Goal: Task Accomplishment & Management: Use online tool/utility

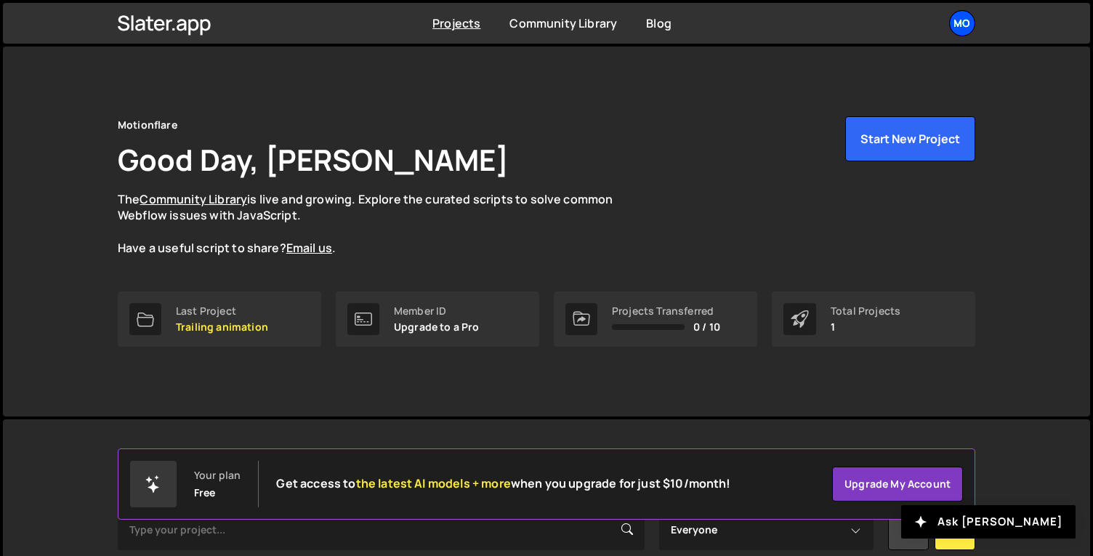
click at [967, 22] on div "Mo" at bounding box center [962, 23] width 26 height 26
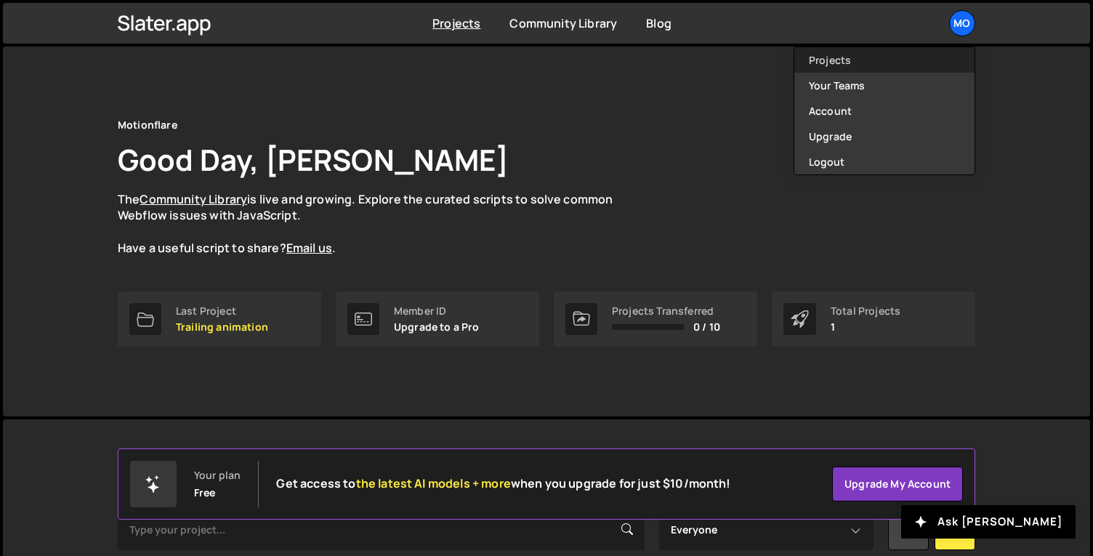
click at [825, 60] on link "Projects" at bounding box center [884, 59] width 180 height 25
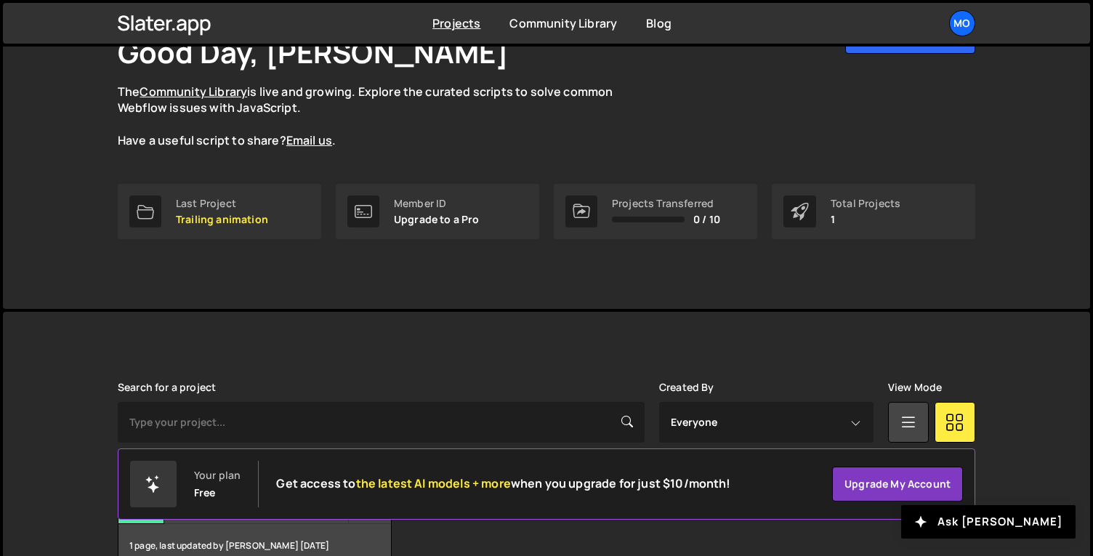
scroll to position [192, 0]
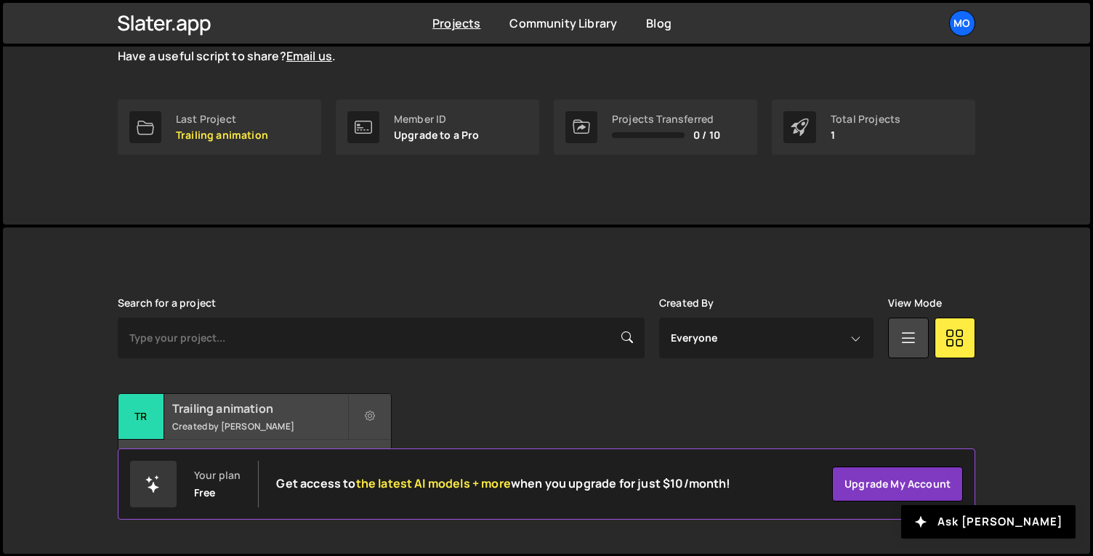
click at [240, 422] on small "Created by [PERSON_NAME]" at bounding box center [259, 426] width 175 height 12
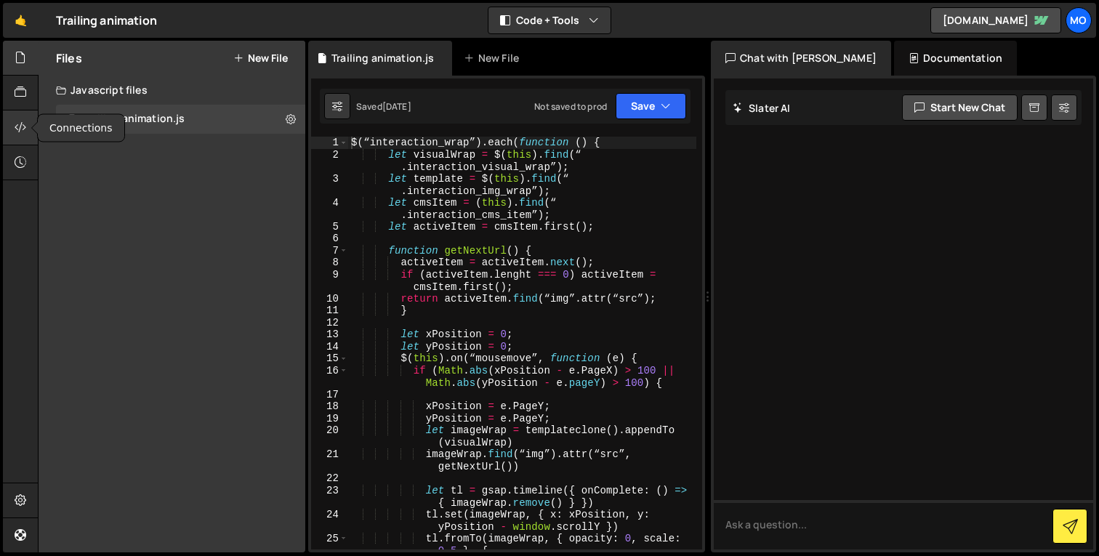
click at [11, 134] on div at bounding box center [21, 127] width 36 height 35
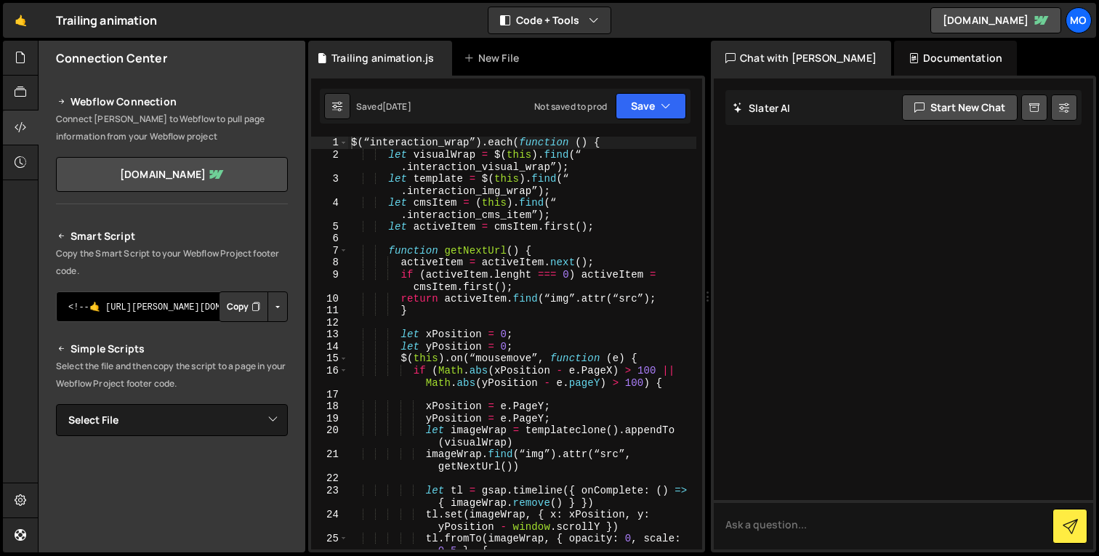
click at [97, 307] on textarea "<!--🤙 https://slater.app/16582.js--> <script>document.addEventListener("DOMCont…" at bounding box center [172, 306] width 232 height 31
click at [182, 178] on link "motionflair.webflow.io" at bounding box center [172, 174] width 232 height 35
click at [87, 235] on h2 "Smart Script" at bounding box center [172, 235] width 232 height 17
click at [268, 307] on button "Button group with nested dropdown" at bounding box center [277, 306] width 20 height 31
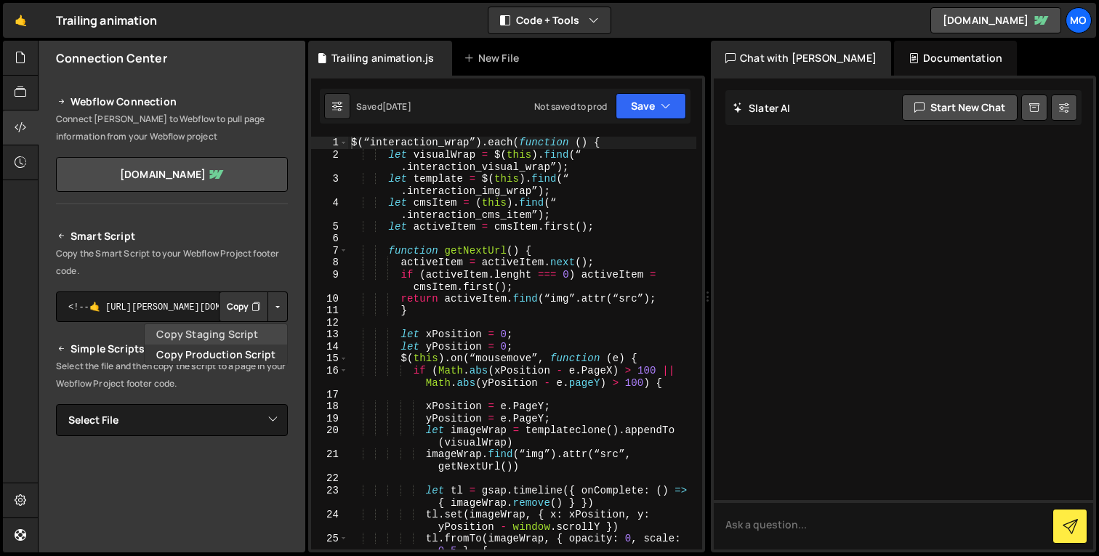
click at [237, 335] on link "Copy Staging Script" at bounding box center [216, 334] width 142 height 20
copy h2 "Smart"
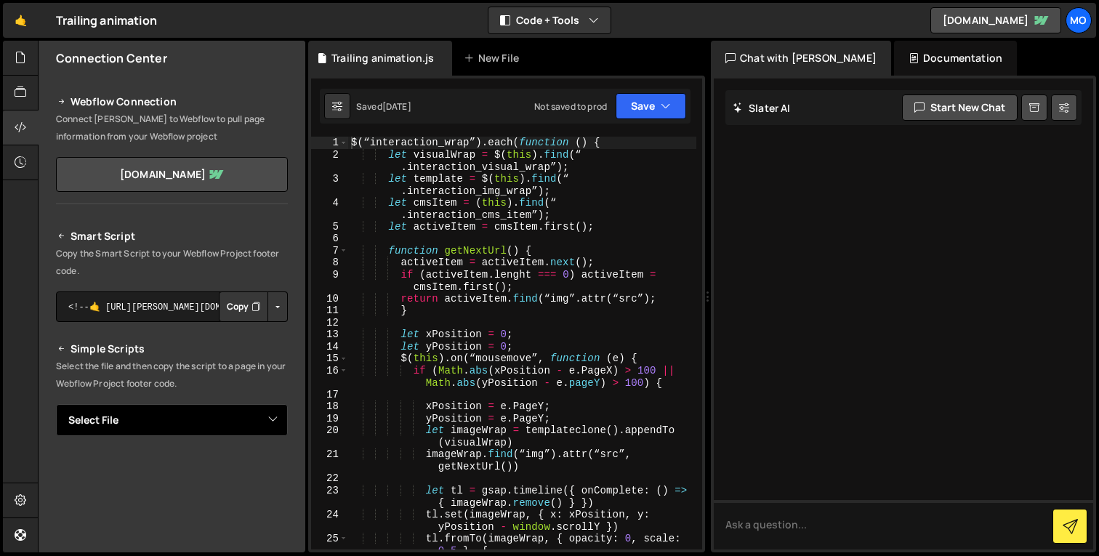
click at [237, 416] on select "Select File Trailing animation.js" at bounding box center [172, 420] width 232 height 32
select select "45085"
click at [56, 404] on select "Select File Trailing animation.js" at bounding box center [172, 420] width 232 height 32
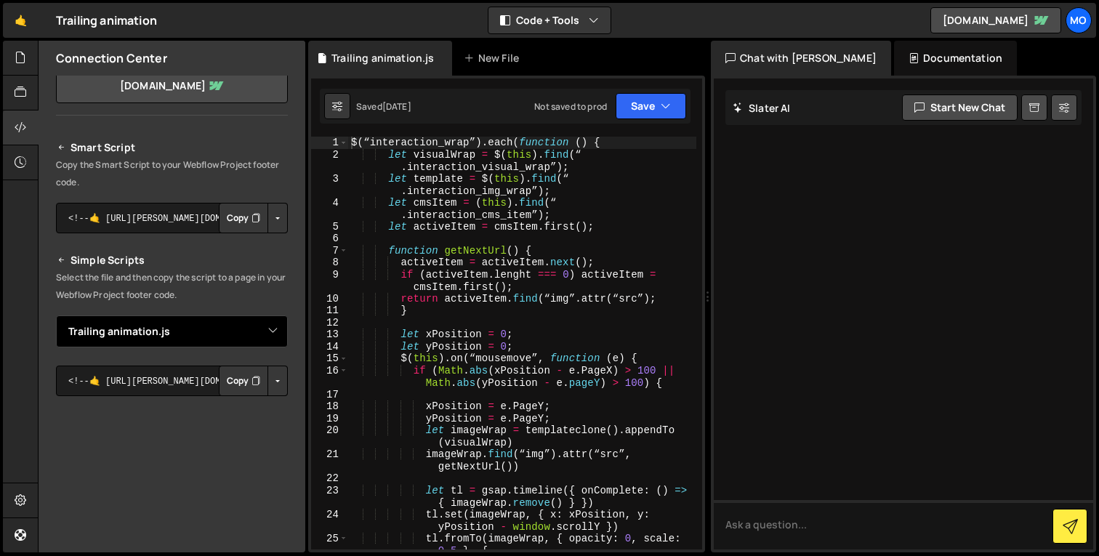
scroll to position [101, 0]
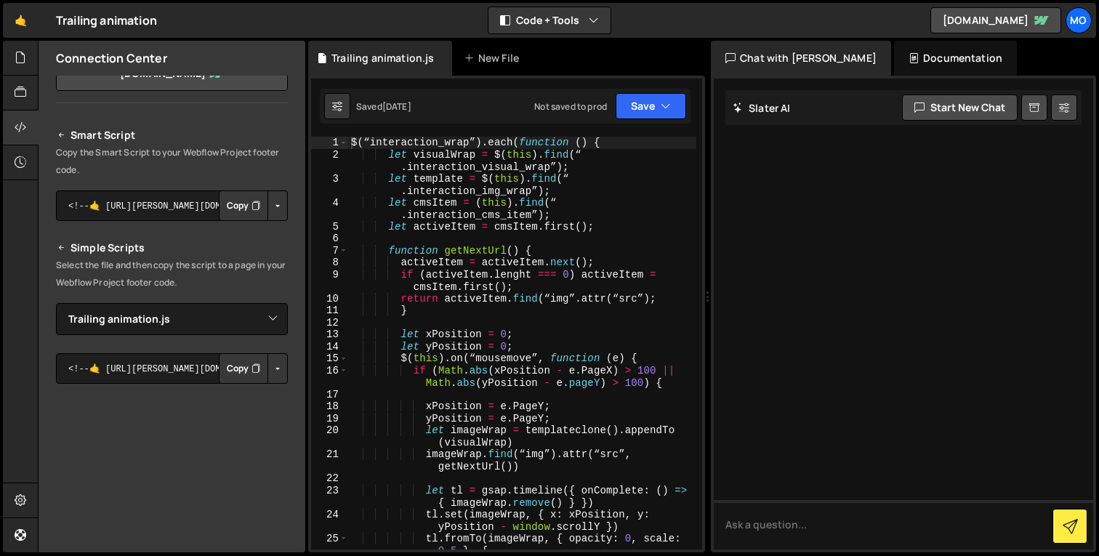
click at [230, 370] on button "Copy" at bounding box center [243, 368] width 49 height 31
click at [273, 368] on button "Button group with nested dropdown" at bounding box center [277, 368] width 20 height 31
click at [255, 394] on link "Copy Staging Script" at bounding box center [216, 396] width 142 height 20
click at [275, 361] on button "Button group with nested dropdown" at bounding box center [277, 365] width 20 height 31
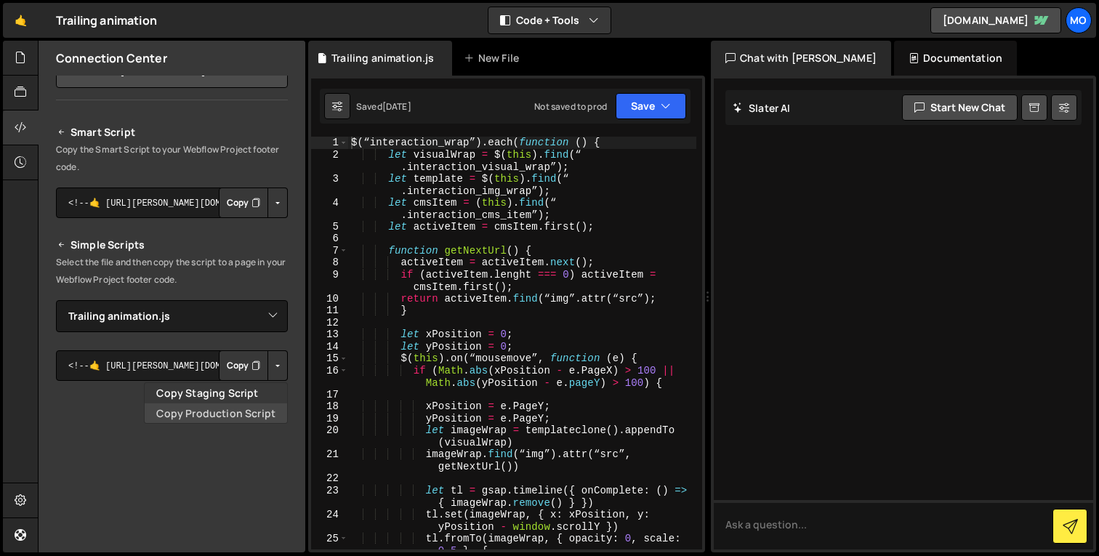
click at [262, 407] on link "Copy Production Script" at bounding box center [216, 413] width 142 height 20
click at [225, 364] on button "Copy" at bounding box center [243, 365] width 49 height 31
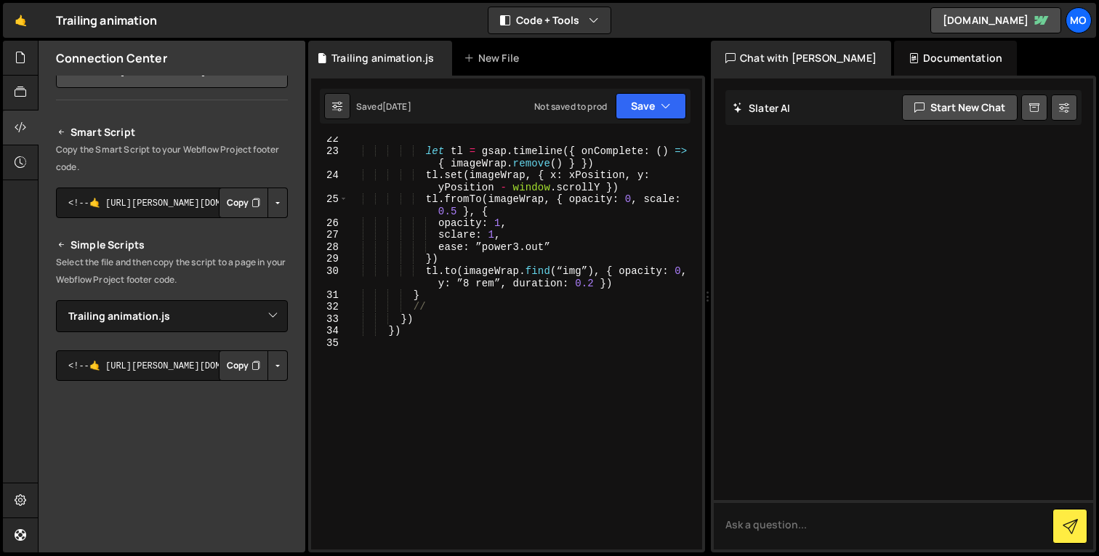
scroll to position [0, 0]
